Goal: Obtain resource: Download file/media

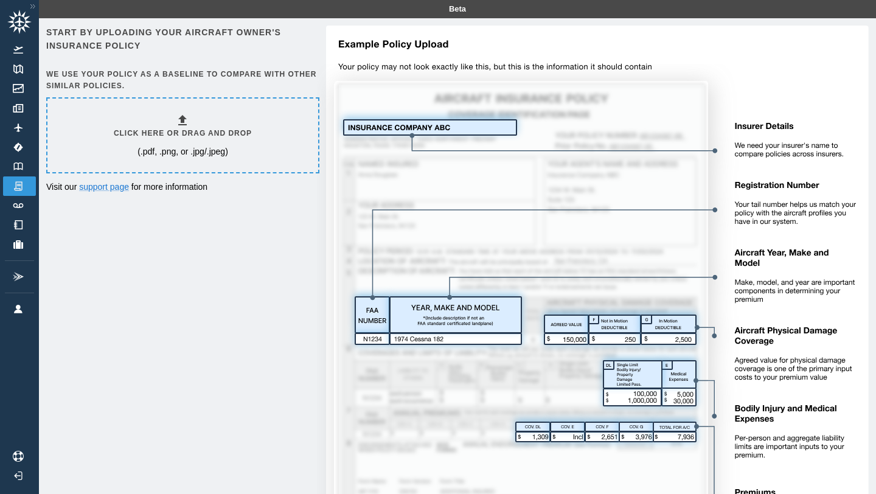
click at [113, 122] on div "Click here or drag and drop (.pdf, .png, or .jpg/.jpeg)" at bounding box center [182, 136] width 271 height 74
click at [19, 114] on link "Documents" at bounding box center [19, 108] width 33 height 19
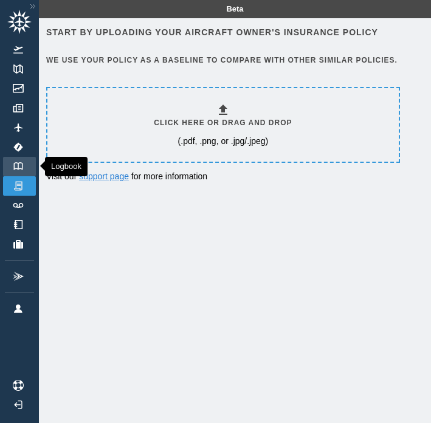
click at [16, 167] on img at bounding box center [18, 166] width 13 height 8
